Goal: Information Seeking & Learning: Learn about a topic

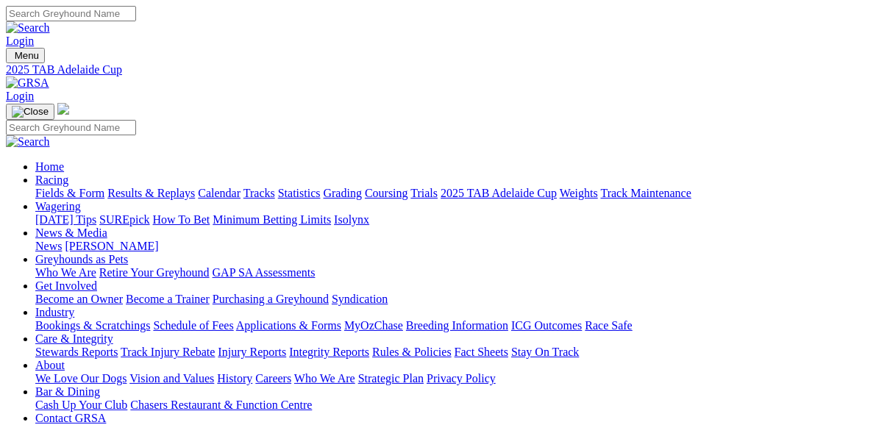
click at [64, 187] on link "Fields & Form" at bounding box center [69, 193] width 69 height 13
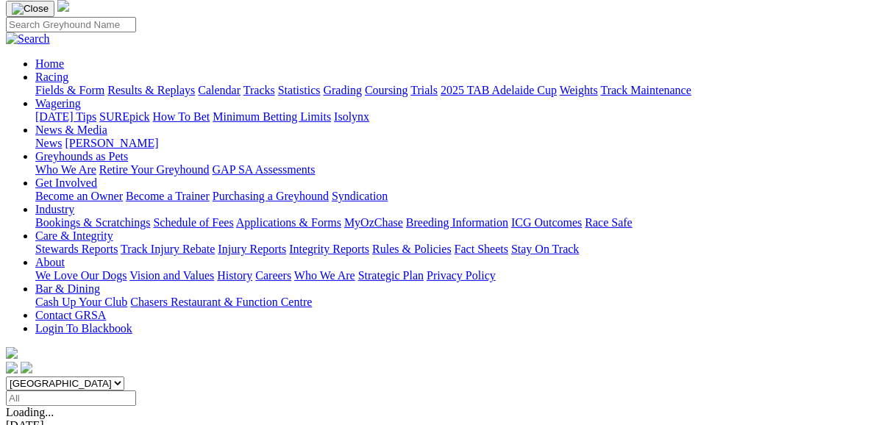
scroll to position [118, 0]
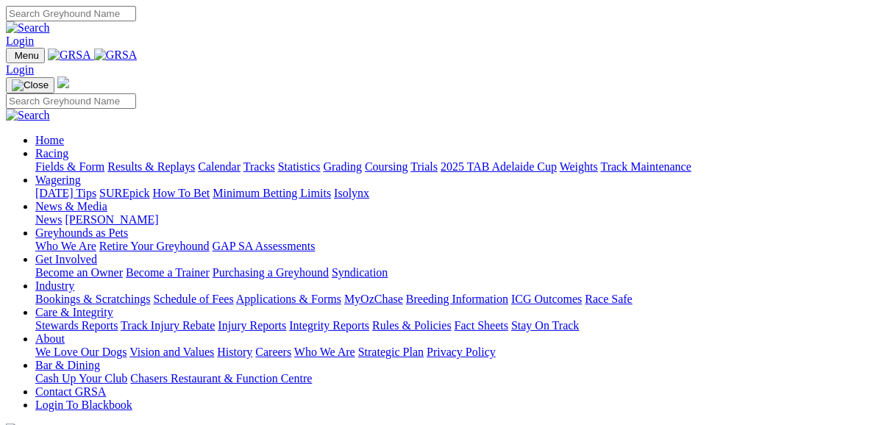
click at [81, 160] on link "Fields & Form" at bounding box center [69, 166] width 69 height 13
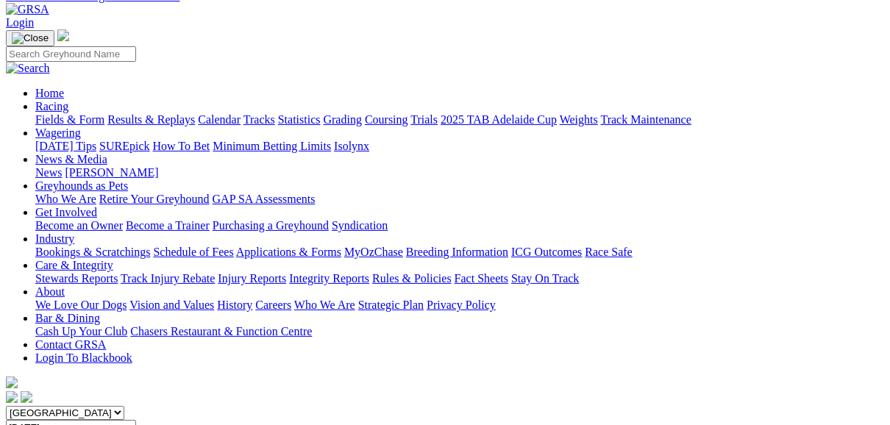
scroll to position [59, 0]
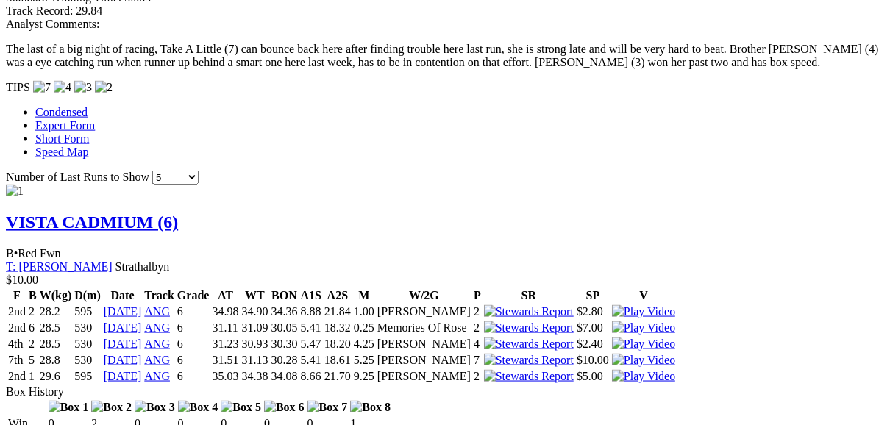
scroll to position [1354, 0]
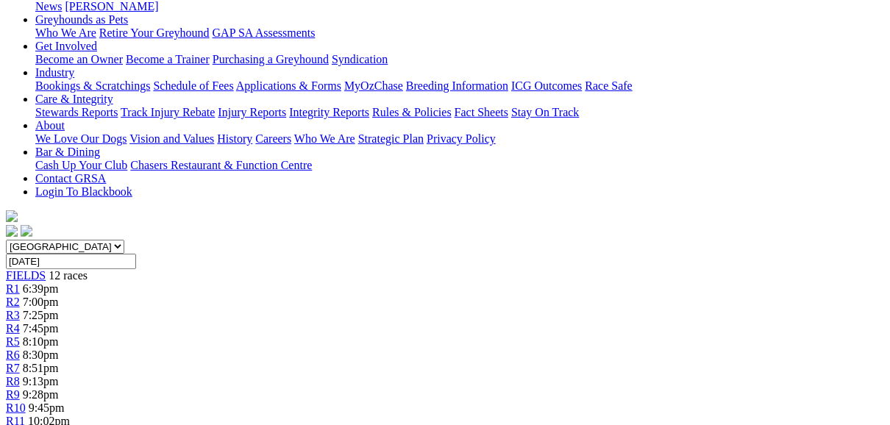
scroll to position [59, 0]
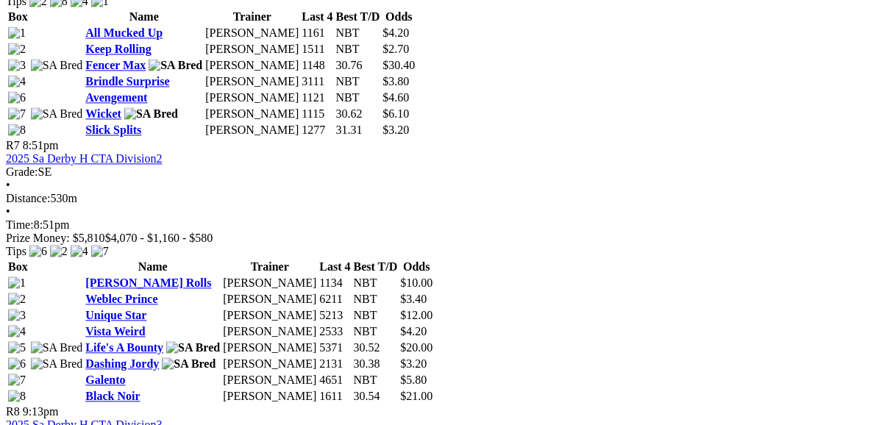
scroll to position [2061, 0]
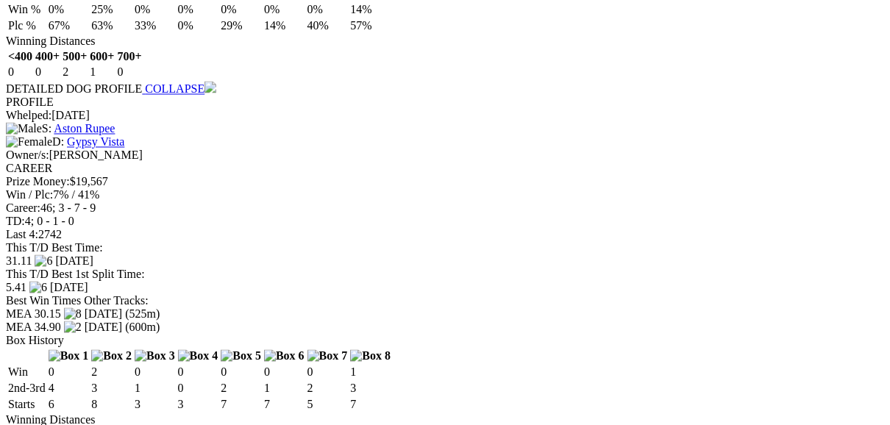
scroll to position [1802, 0]
